Goal: Transaction & Acquisition: Purchase product/service

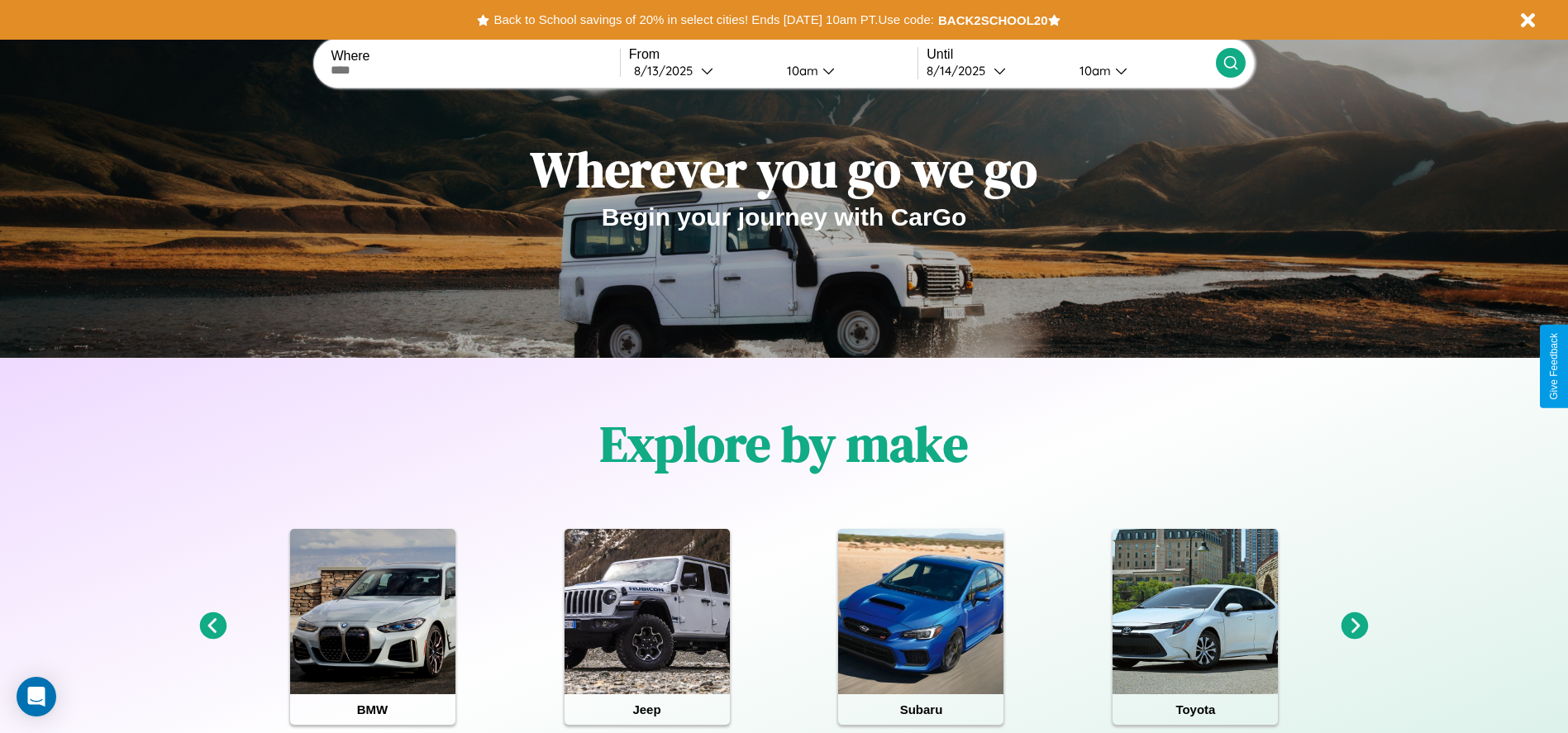
scroll to position [344, 0]
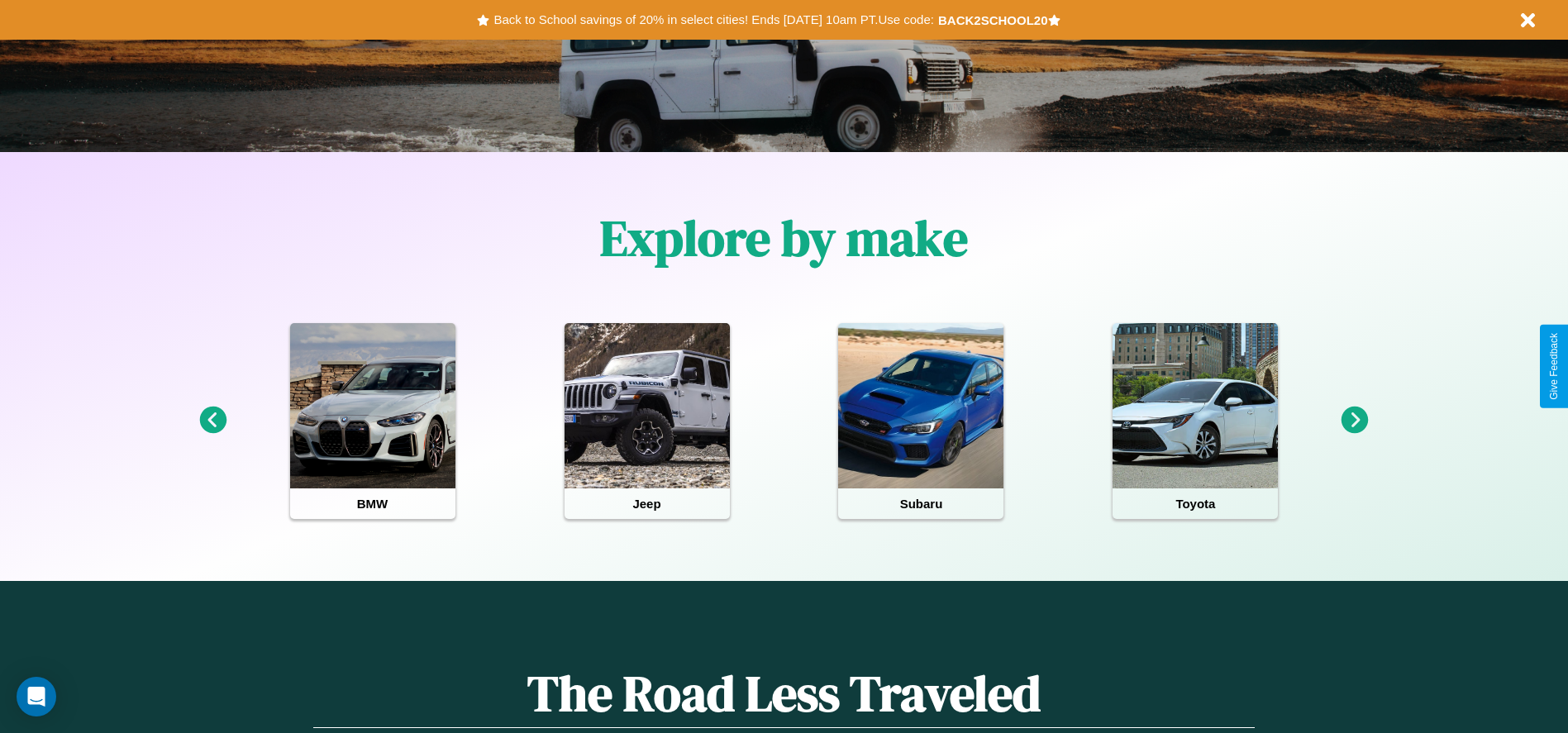
click at [1355, 421] on icon at bounding box center [1356, 421] width 28 height 28
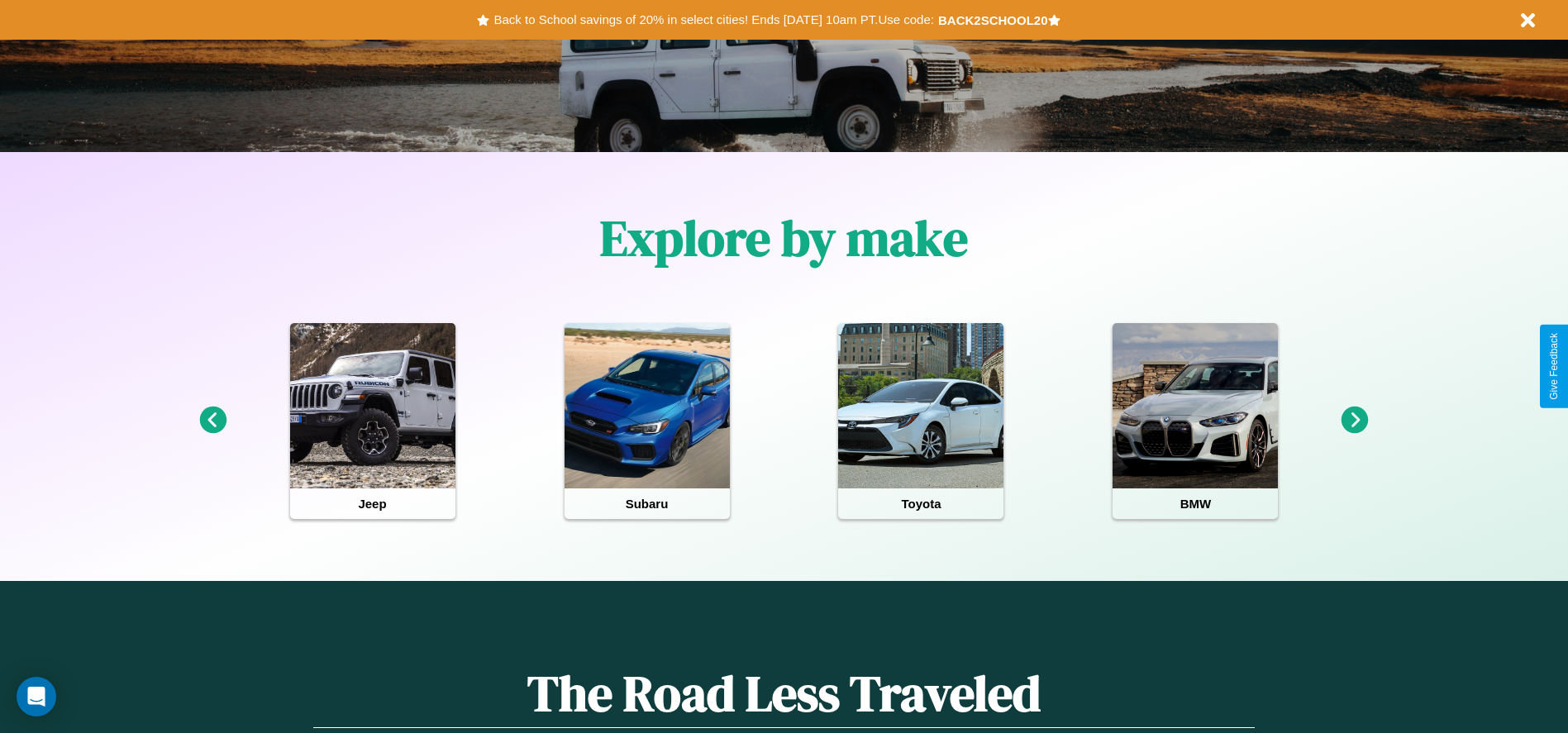
click at [1355, 421] on icon at bounding box center [1356, 421] width 28 height 28
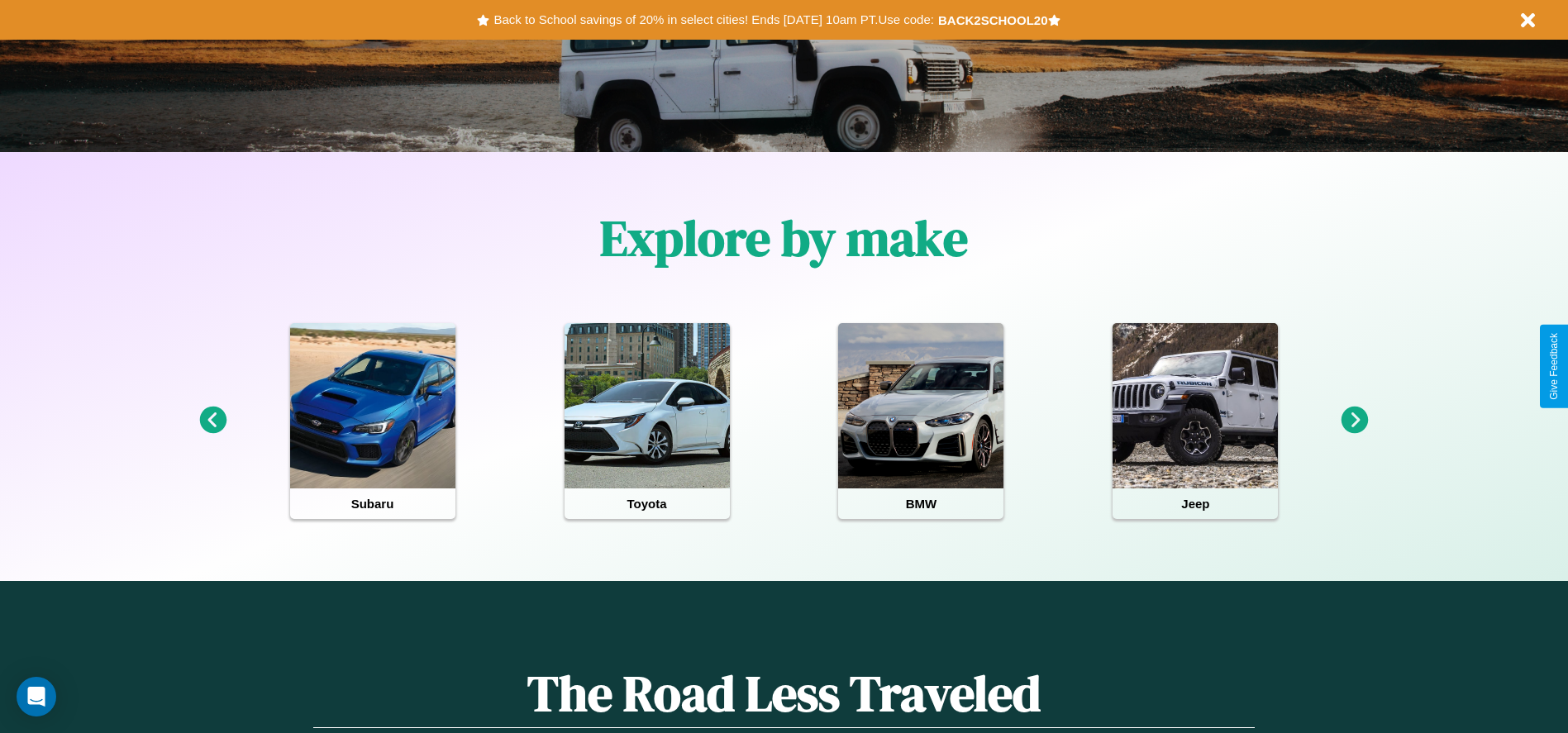
click at [1355, 421] on icon at bounding box center [1356, 421] width 28 height 28
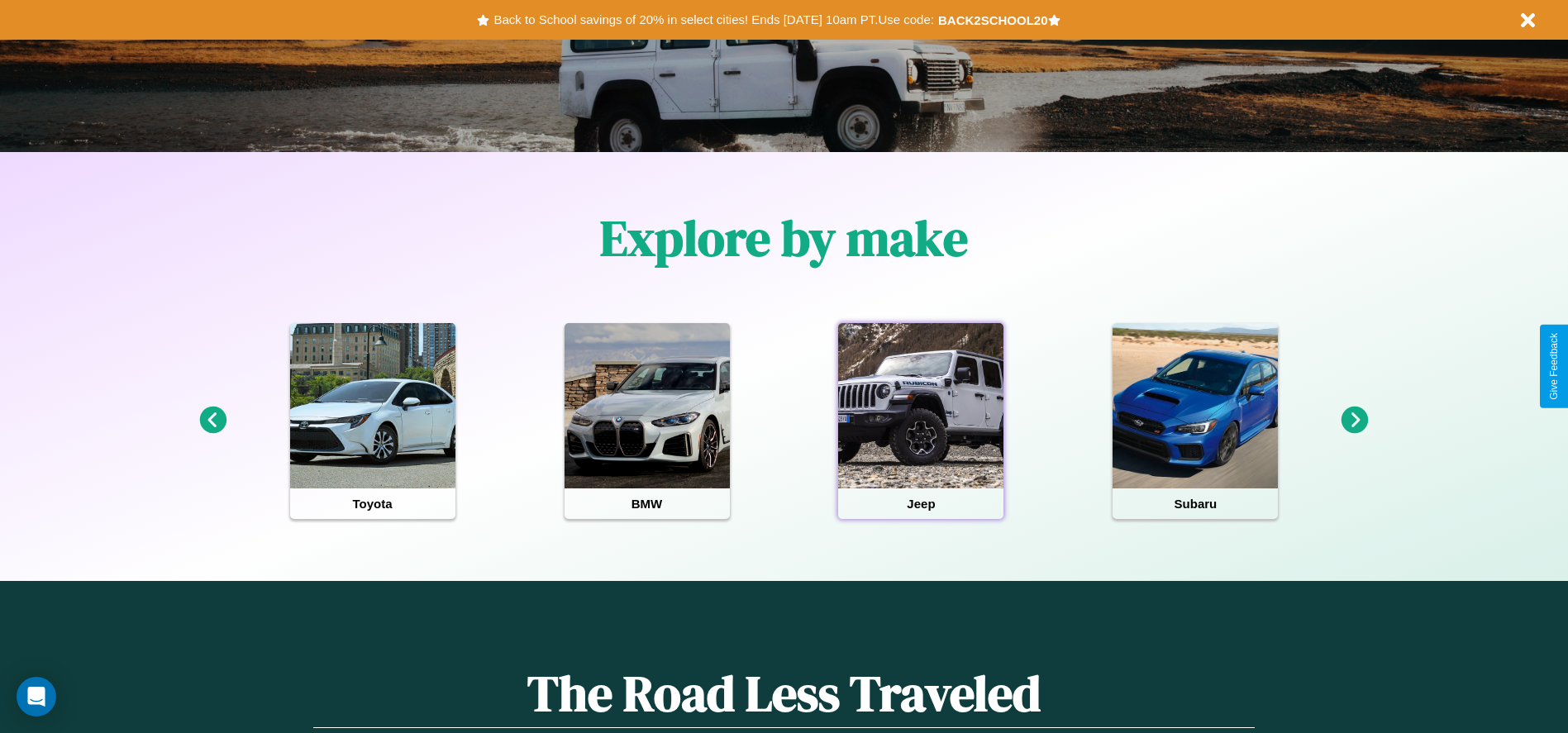
click at [921, 421] on div at bounding box center [921, 406] width 165 height 165
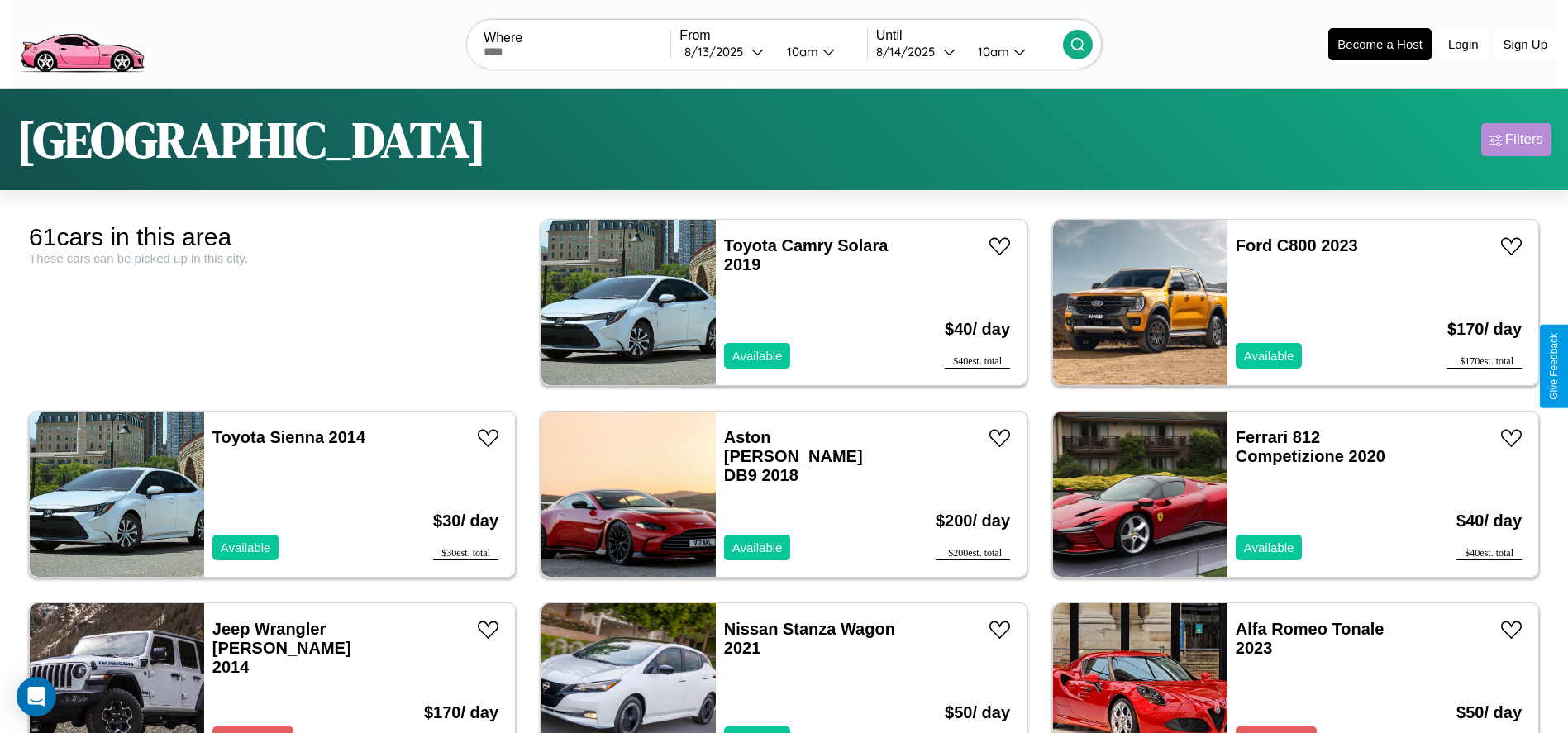
click at [1516, 139] on div "Filters" at bounding box center [1525, 139] width 38 height 16
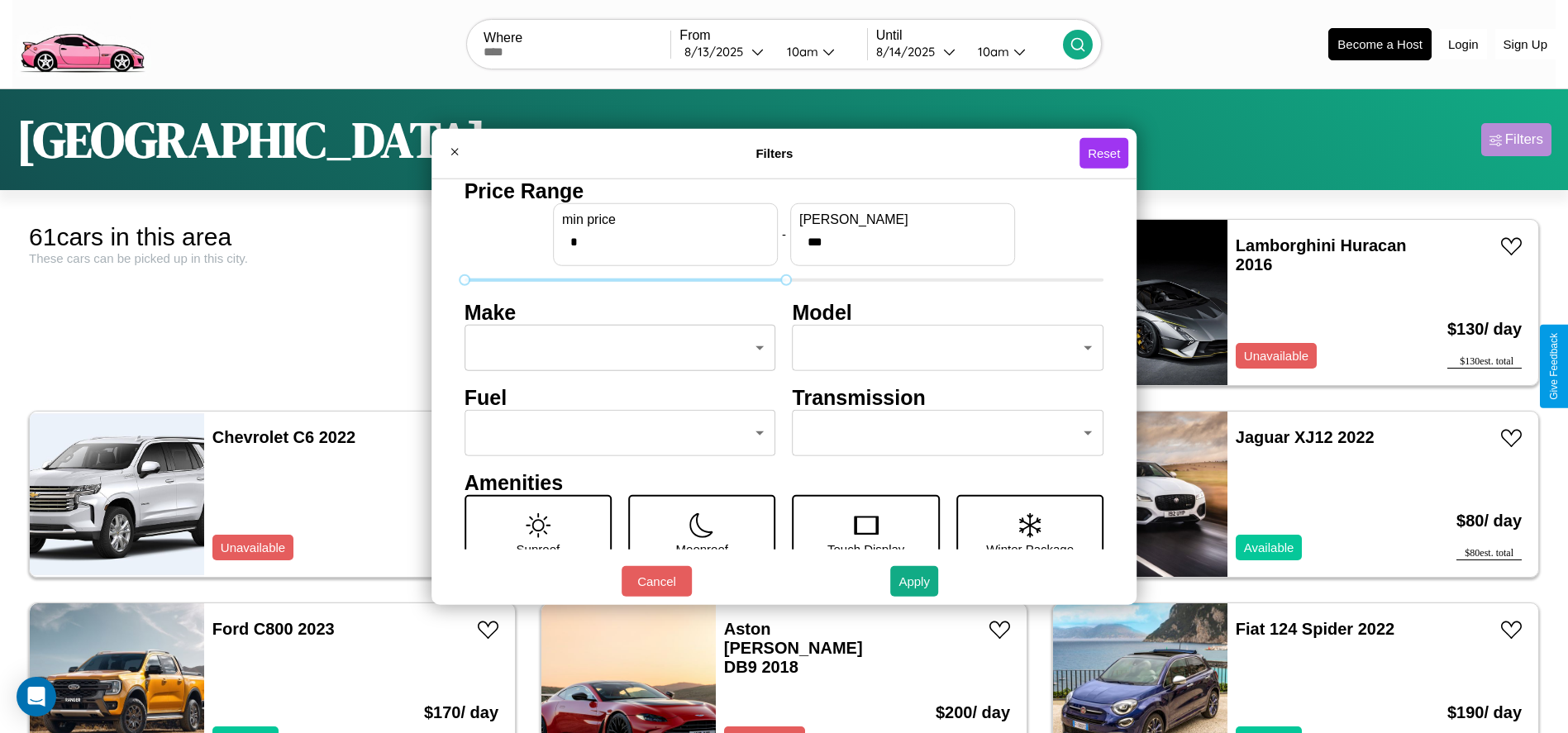
type input "***"
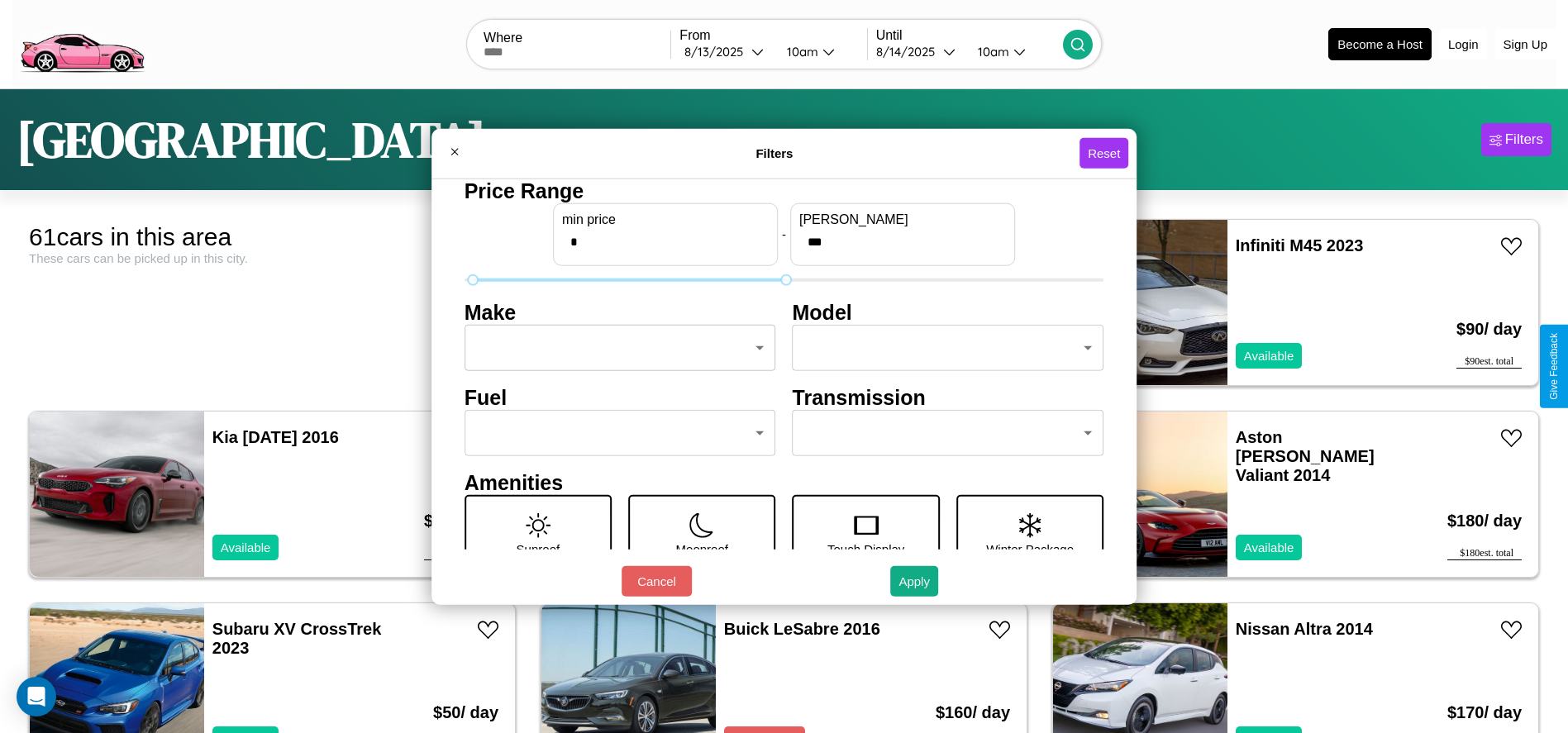
type input "*"
click at [615, 348] on body "CarGo Where From [DATE] 10am Until [DATE] 10am Become a Host Login Sign Up [GEO…" at bounding box center [784, 418] width 1568 height 836
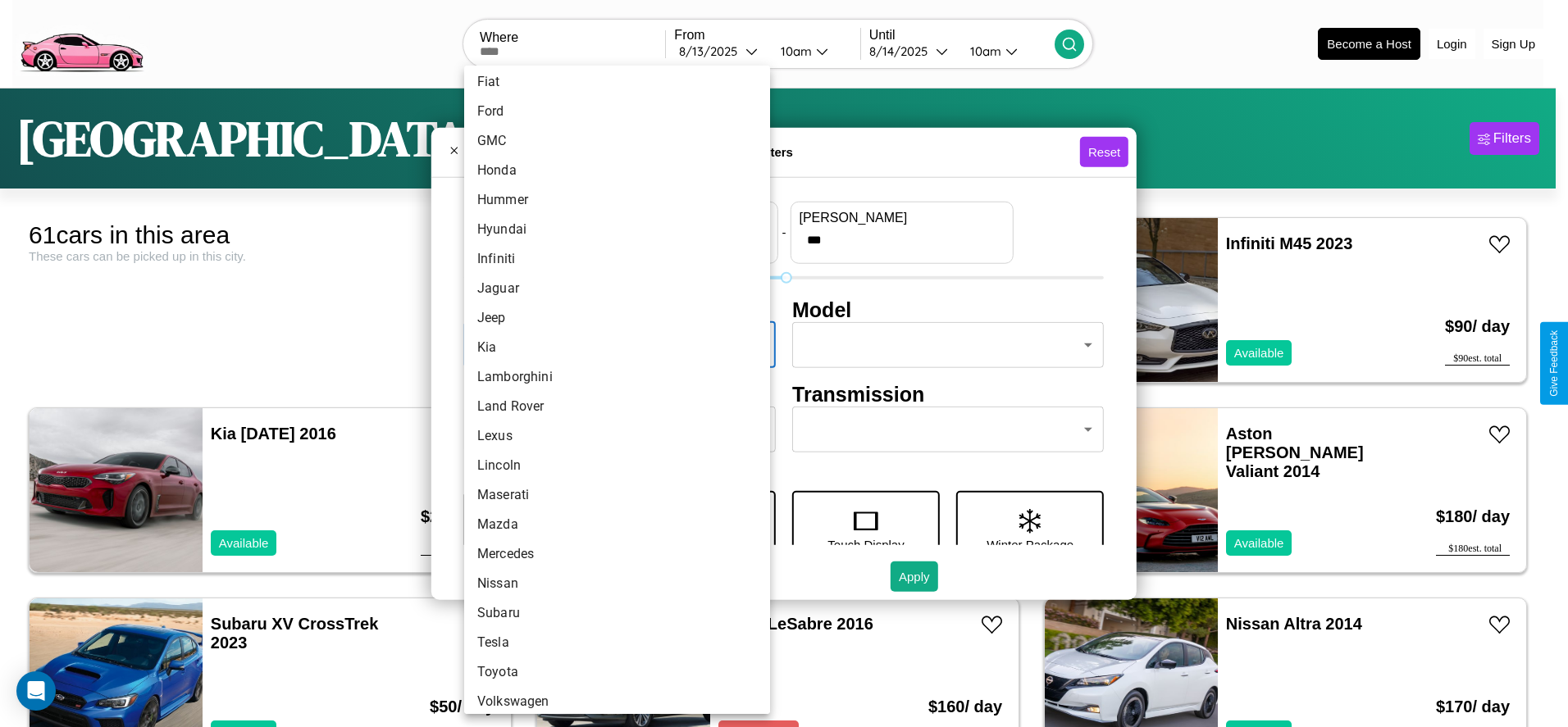
scroll to position [406, 0]
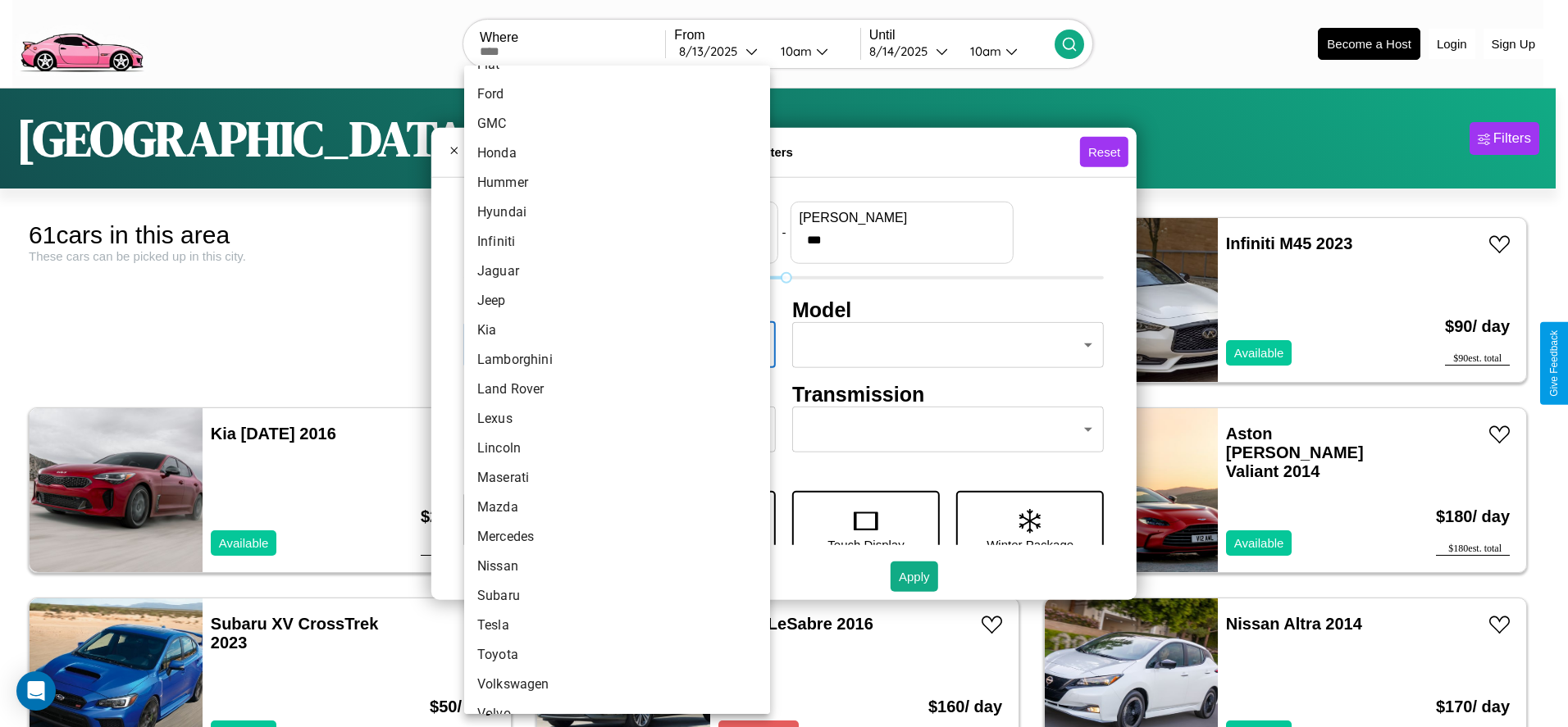
click at [611, 390] on li "Land Rover" at bounding box center [617, 390] width 306 height 29
type input "**********"
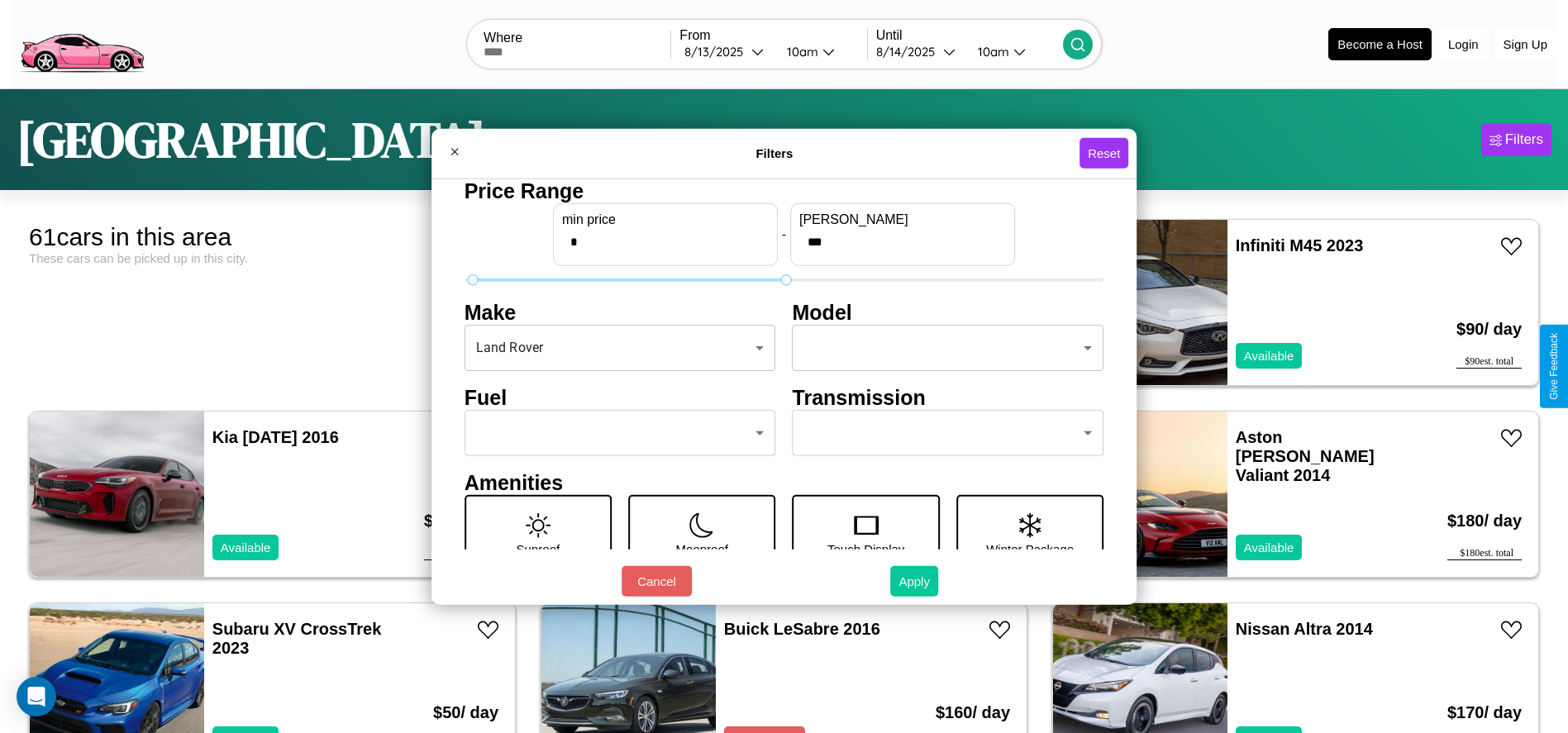
click at [916, 582] on button "Apply" at bounding box center [914, 581] width 48 height 30
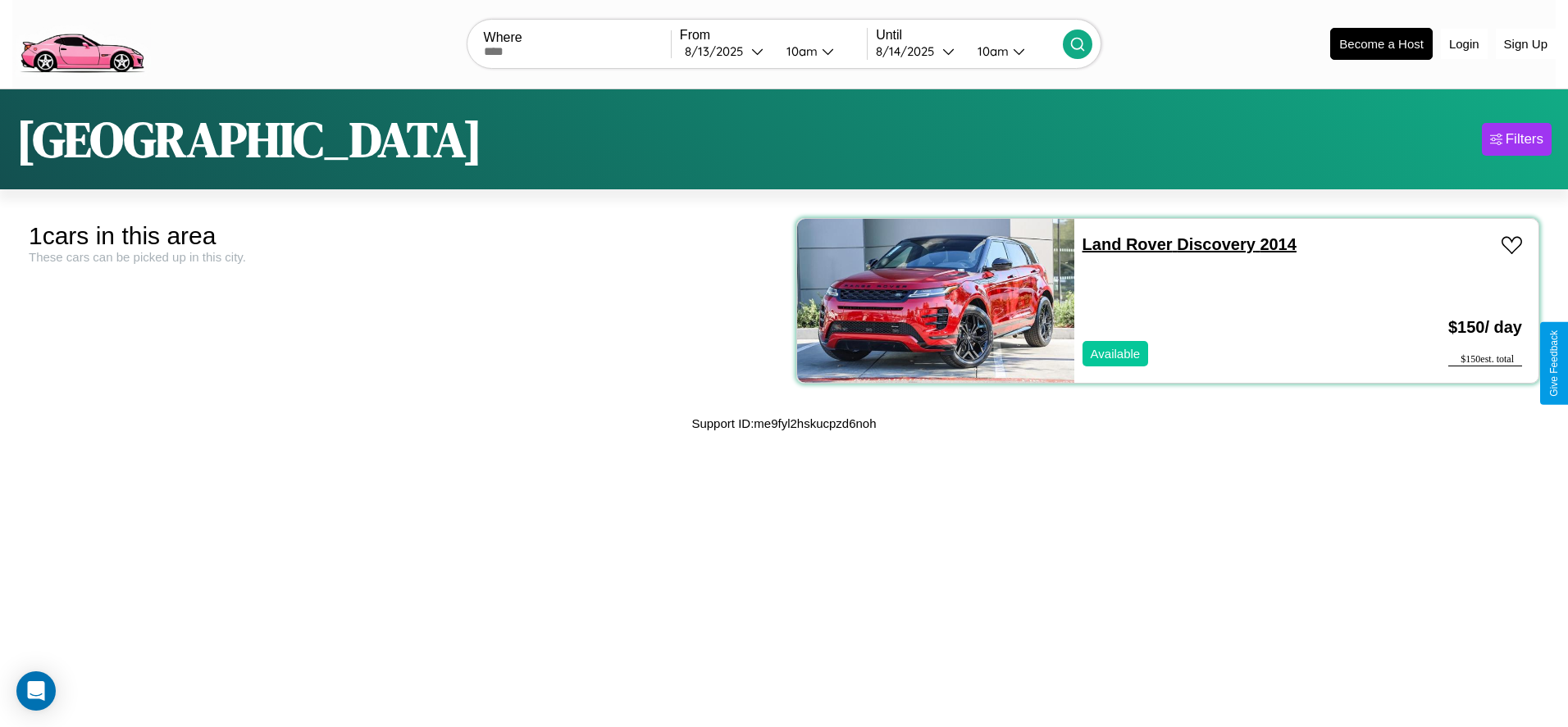
click at [1118, 244] on link "Land Rover Discovery 2014" at bounding box center [1189, 244] width 214 height 18
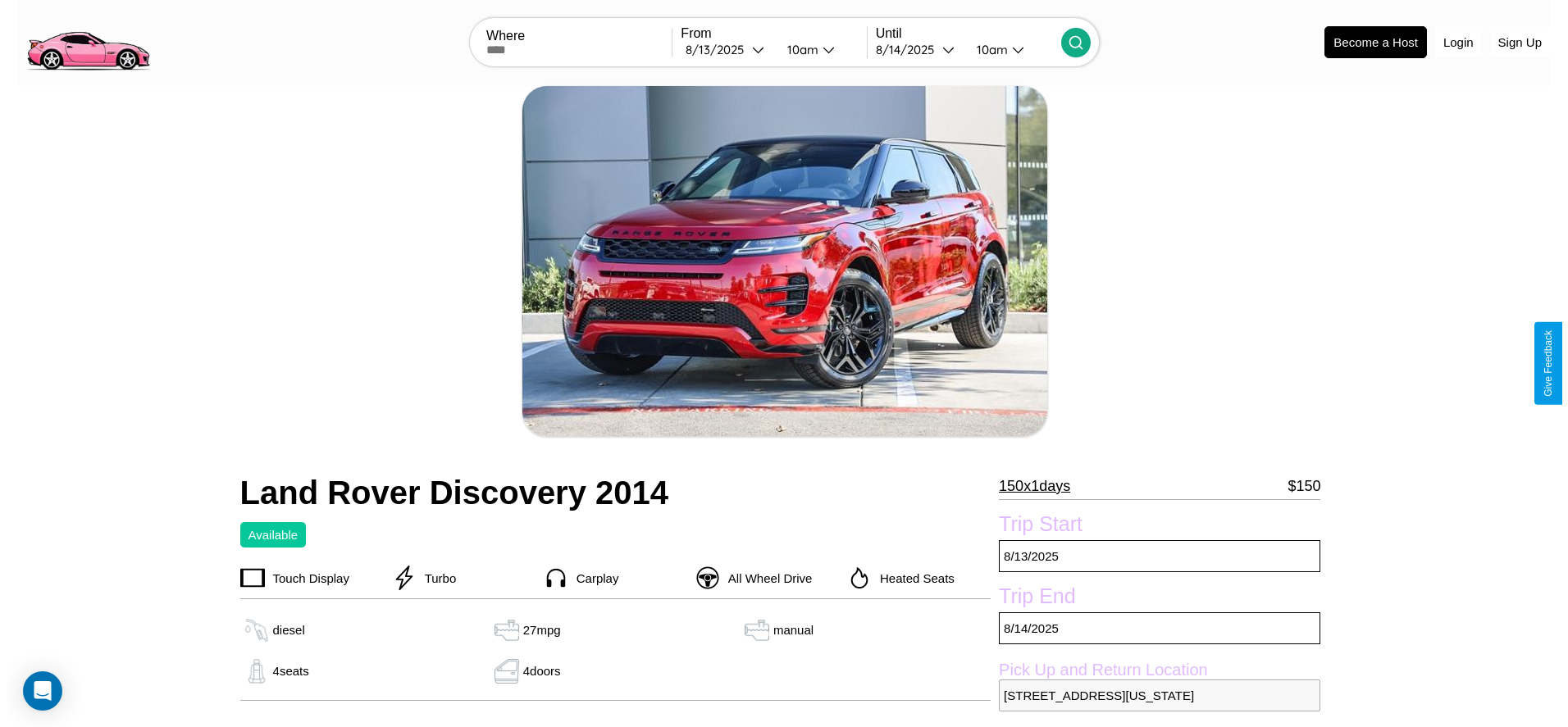
scroll to position [403, 0]
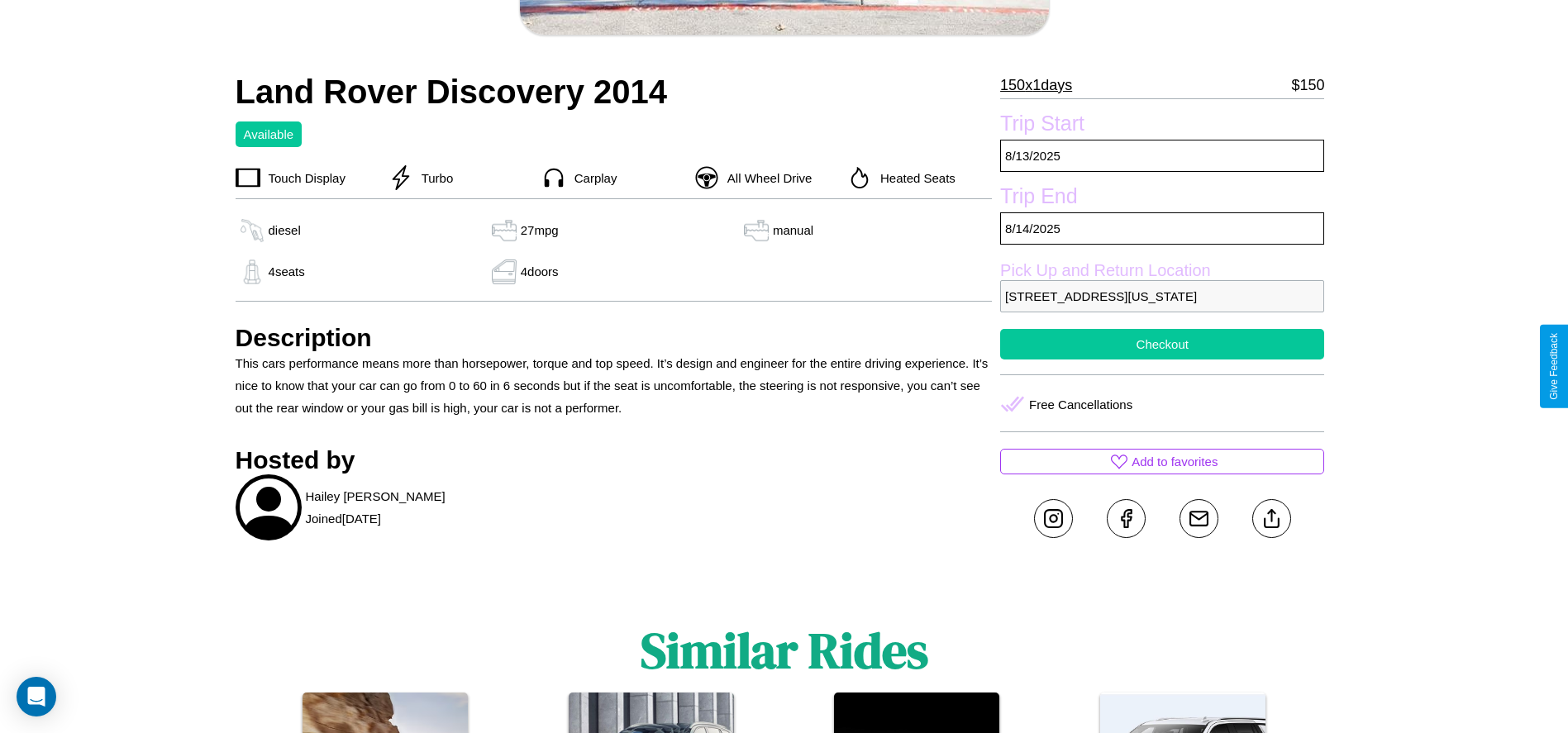
click at [1162, 360] on button "Checkout" at bounding box center [1162, 344] width 325 height 30
